Goal: Transaction & Acquisition: Purchase product/service

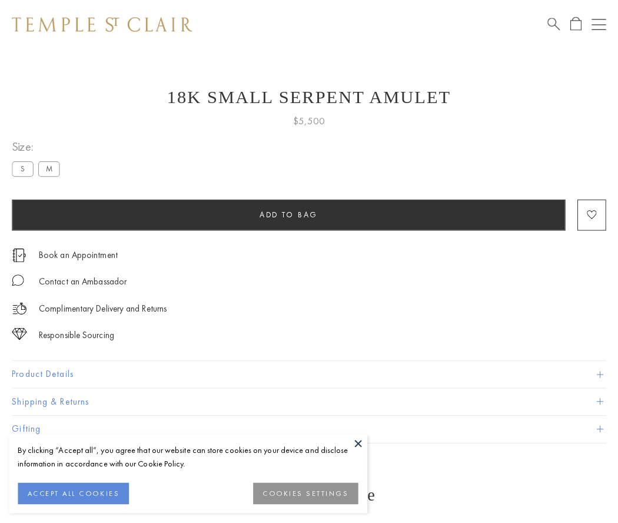
scroll to position [28, 0]
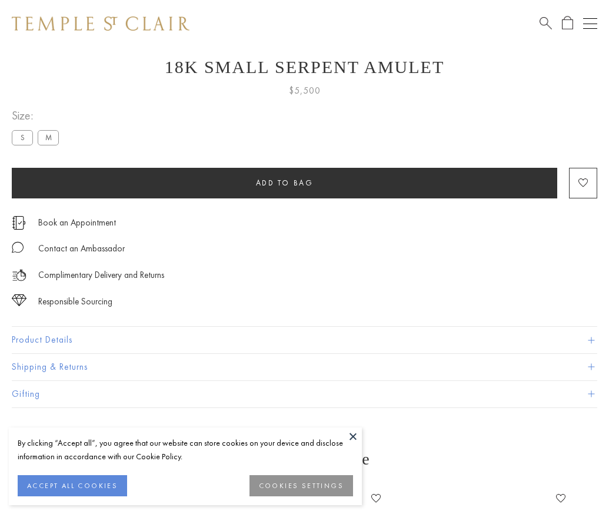
click at [284, 183] on span "Add to bag" at bounding box center [285, 183] width 58 height 10
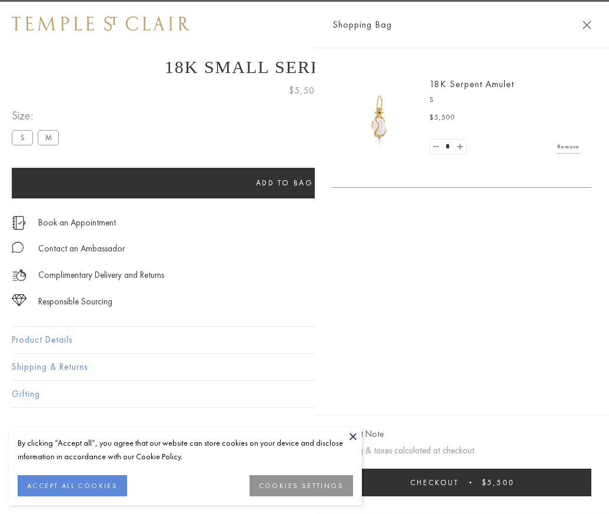
click at [572, 491] on button "Checkout $5,500" at bounding box center [462, 483] width 259 height 28
